Goal: Task Accomplishment & Management: Manage account settings

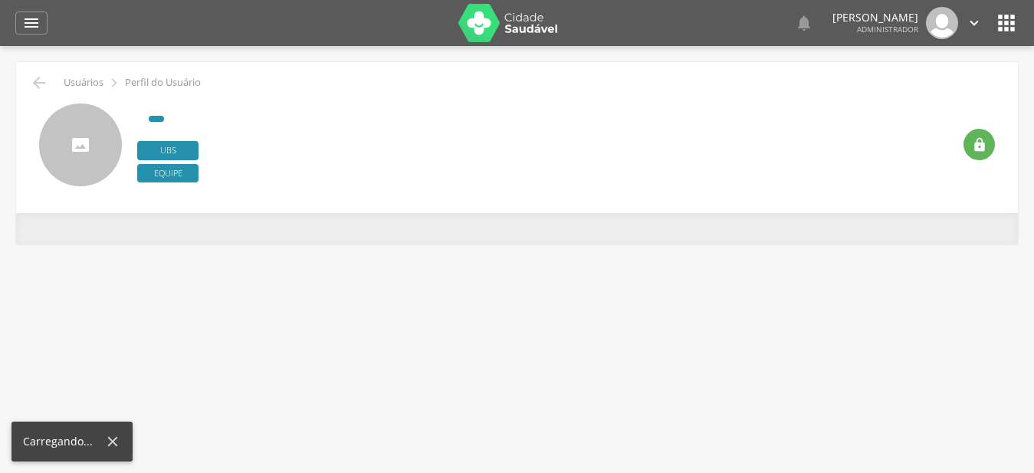
type input "**********"
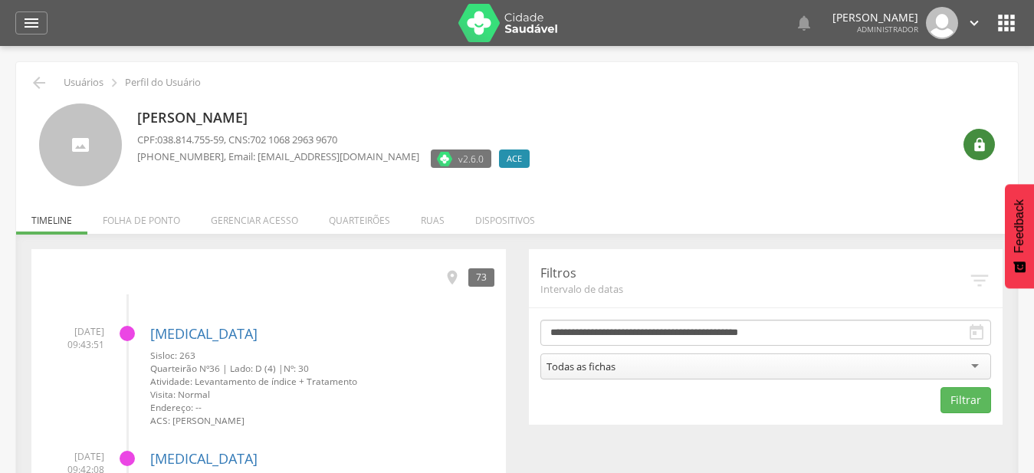
click at [982, 145] on icon "" at bounding box center [979, 144] width 15 height 15
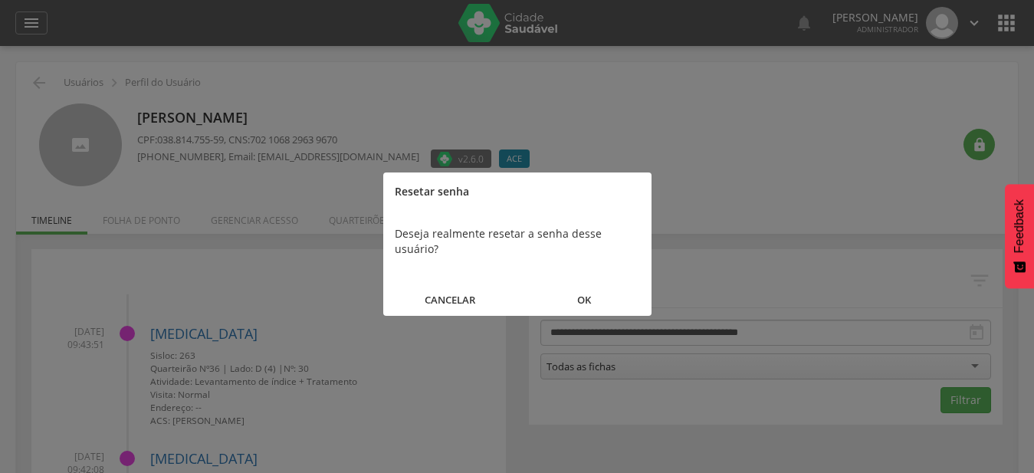
click at [580, 289] on button "OK" at bounding box center [584, 300] width 134 height 33
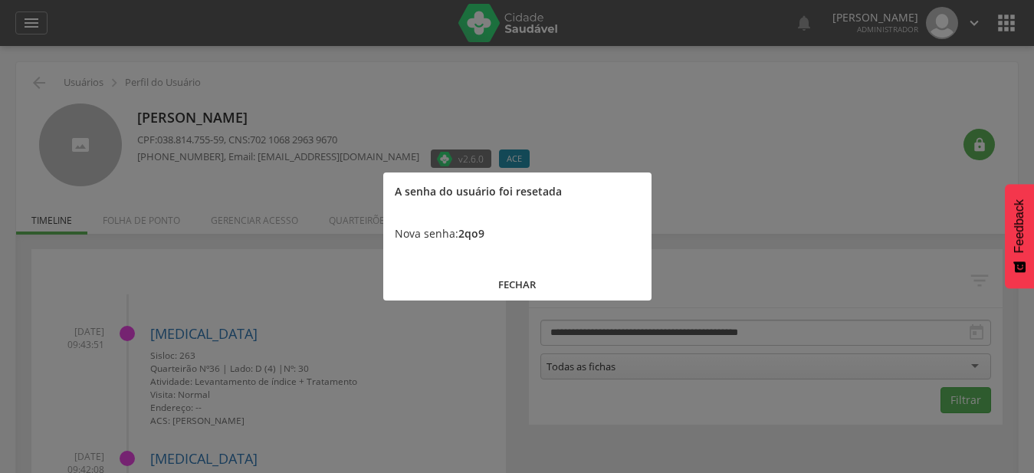
click at [502, 290] on button "FECHAR" at bounding box center [517, 284] width 268 height 33
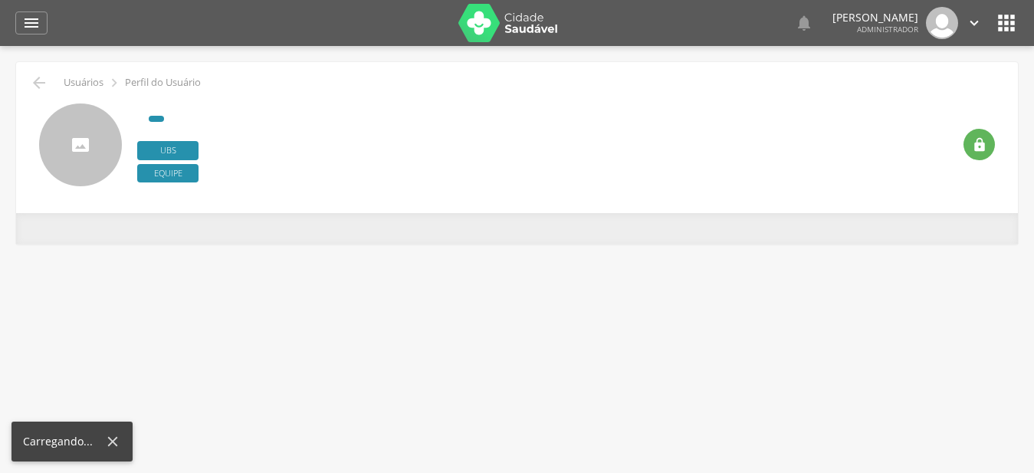
type input "**********"
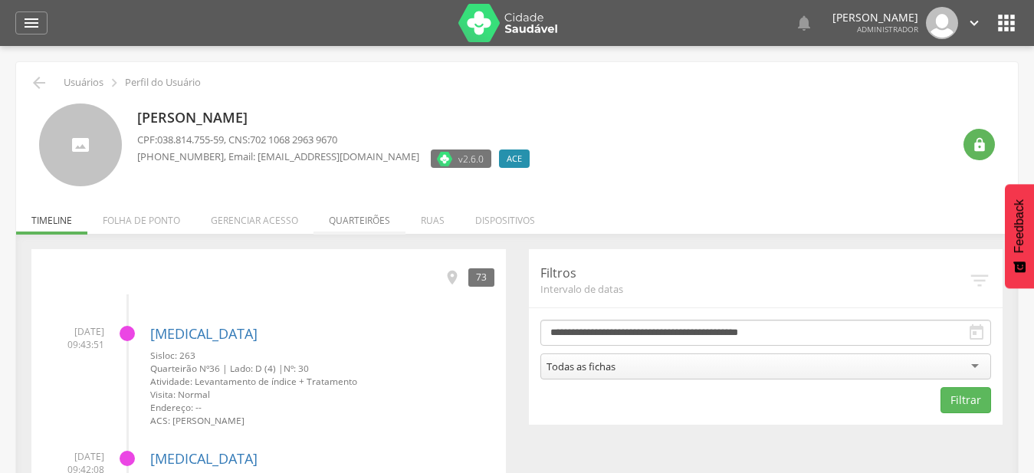
click at [377, 214] on li "Quarteirões" at bounding box center [359, 216] width 92 height 36
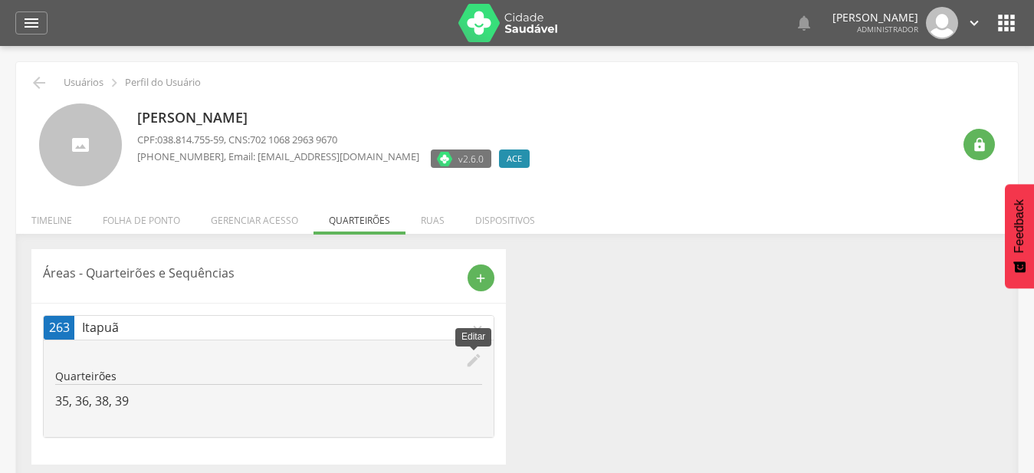
click at [474, 360] on icon "edit" at bounding box center [473, 360] width 17 height 17
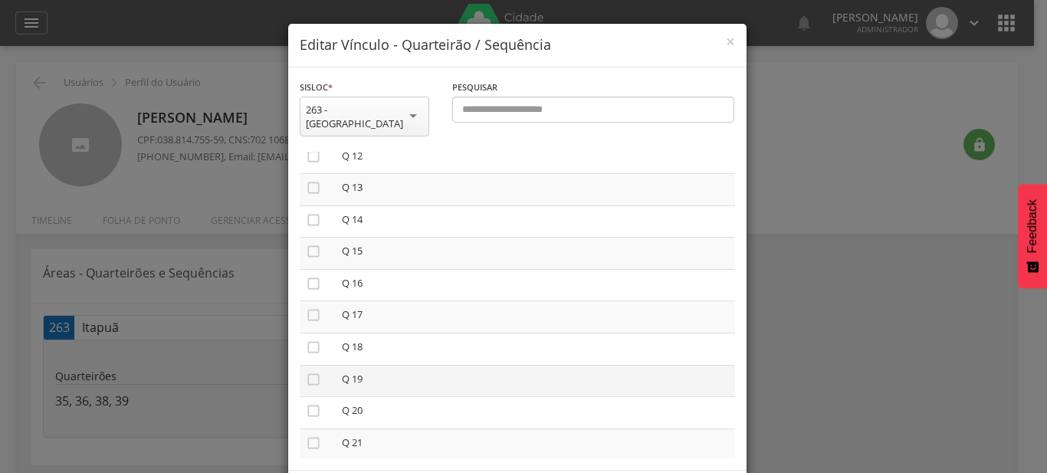
scroll to position [349, 0]
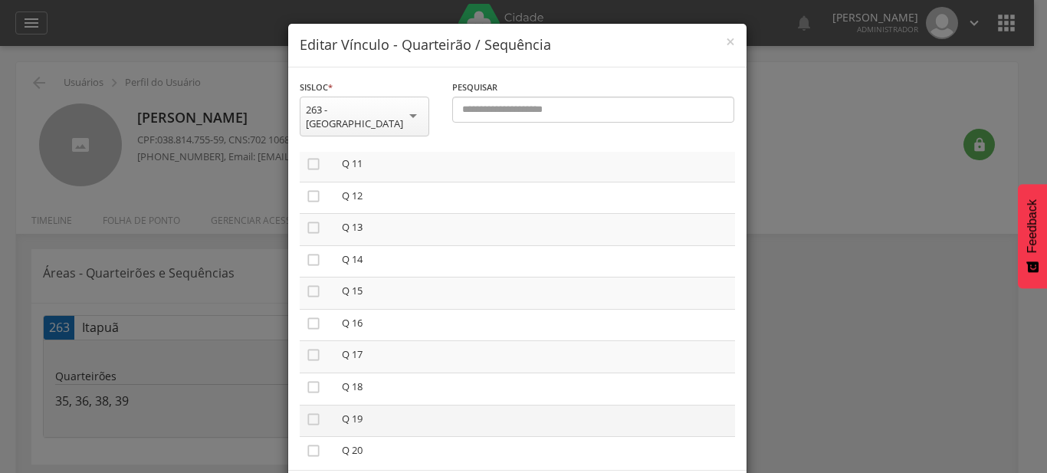
click at [310, 316] on icon "" at bounding box center [313, 323] width 15 height 15
click at [306, 347] on icon "" at bounding box center [313, 354] width 15 height 15
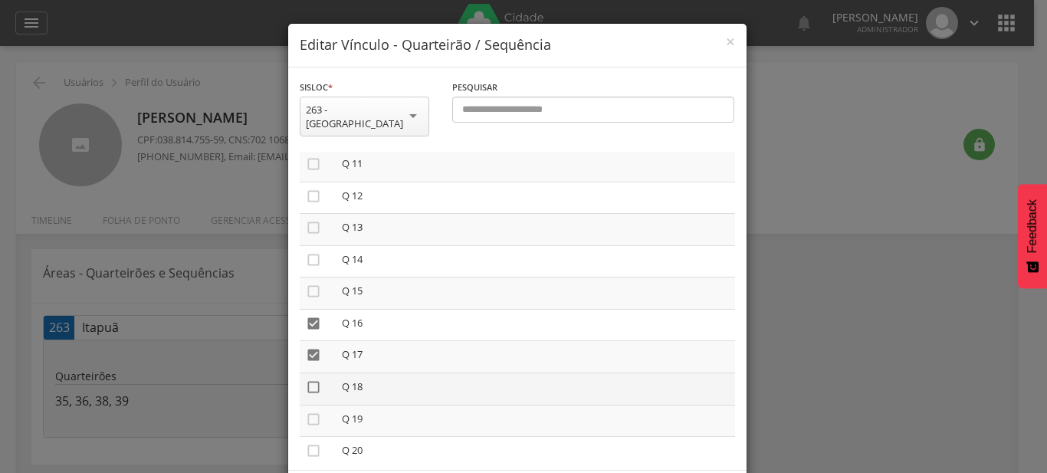
click at [306, 379] on icon "" at bounding box center [313, 386] width 15 height 15
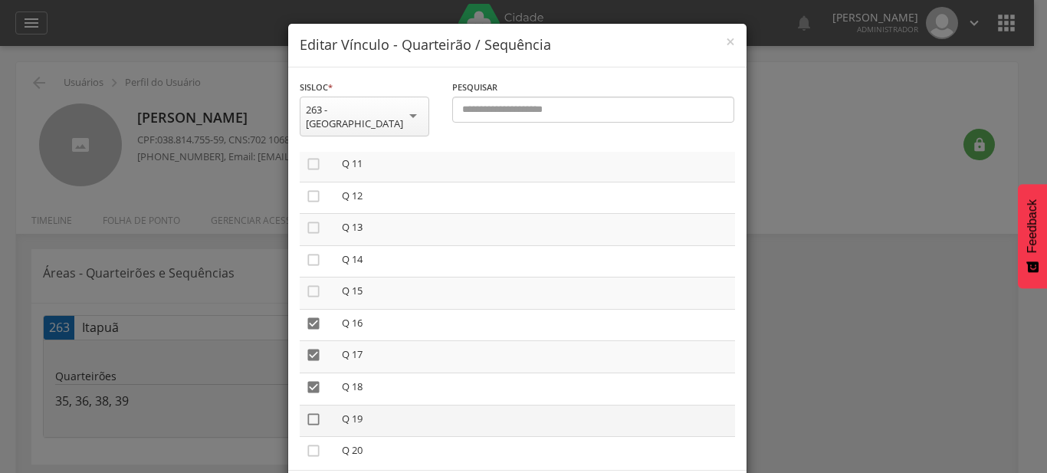
click at [306, 412] on icon "" at bounding box center [313, 419] width 15 height 15
click at [306, 443] on icon "" at bounding box center [313, 450] width 15 height 15
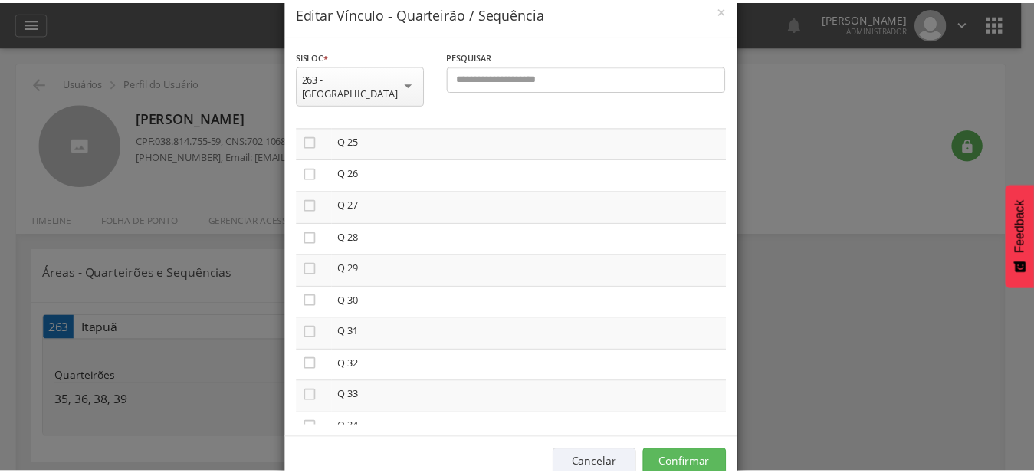
scroll to position [57, 0]
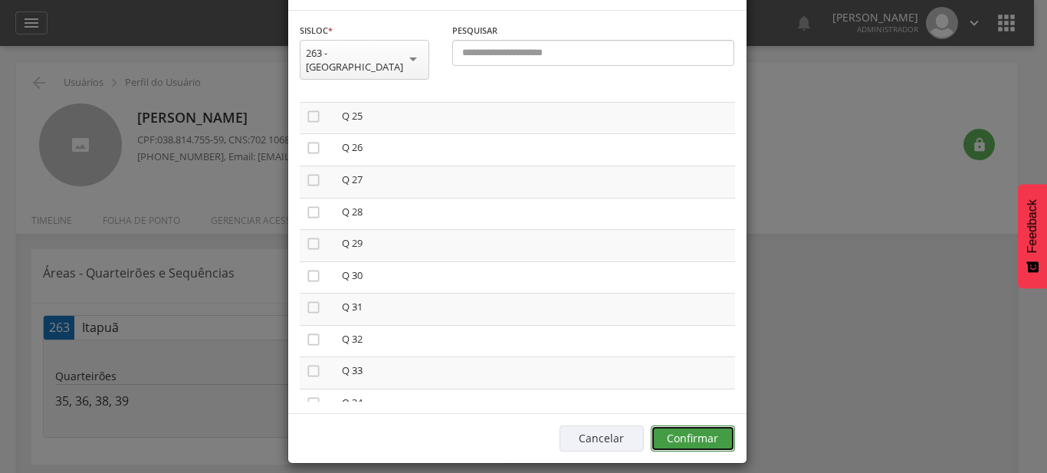
click at [683, 425] on button "Confirmar" at bounding box center [693, 438] width 84 height 26
